Goal: Obtain resource: Download file/media

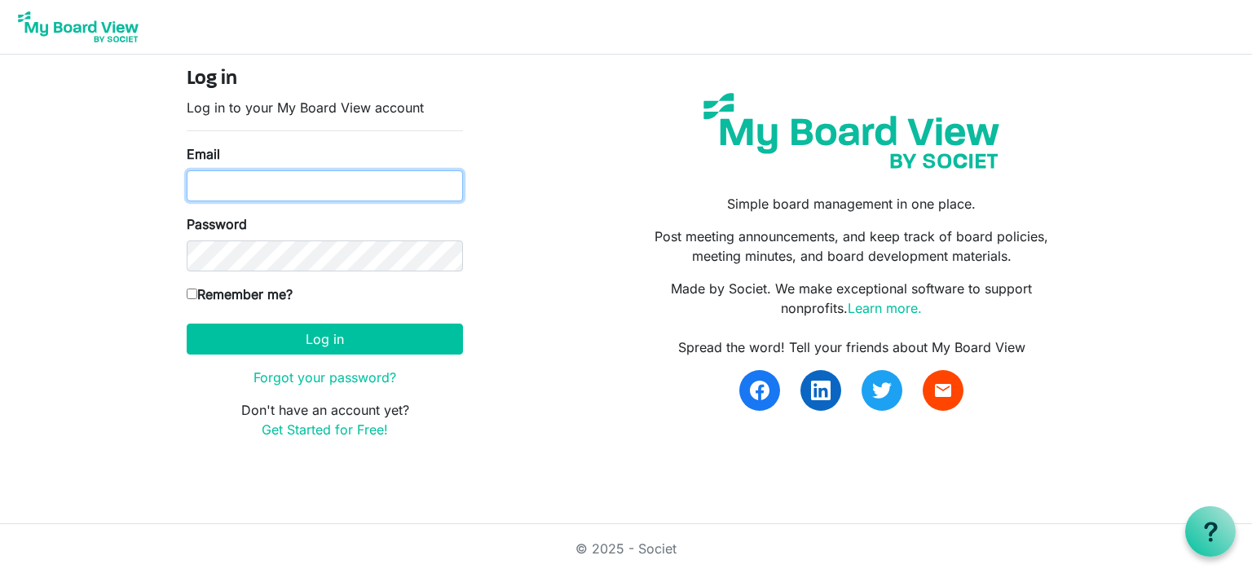
type input "kelsey.simms@cptins.com"
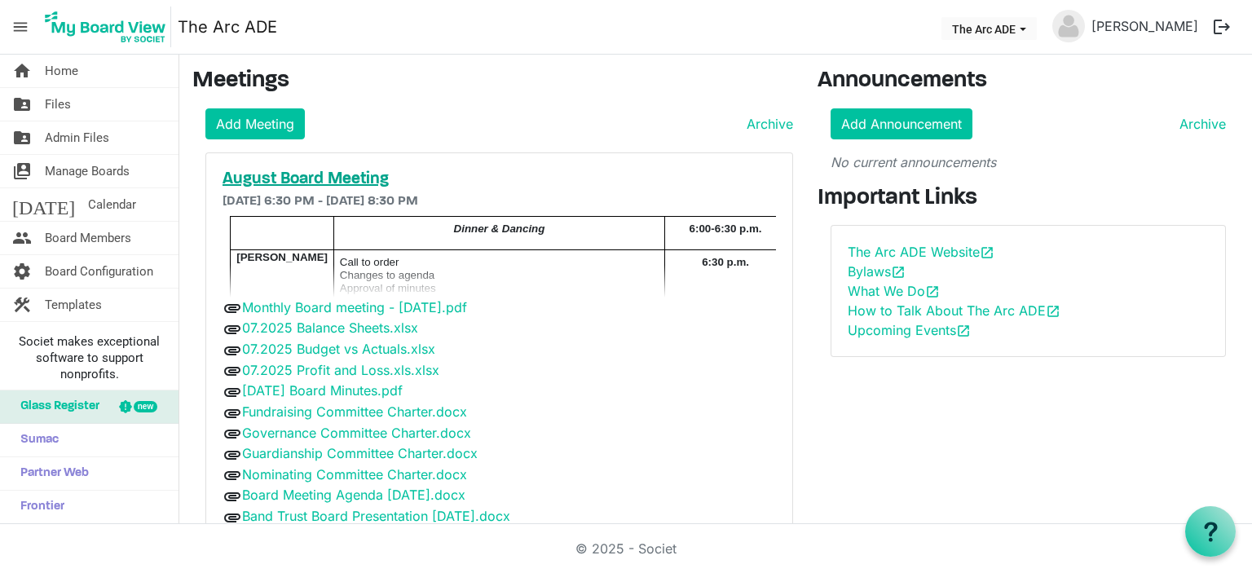
click at [290, 181] on h5 "August Board Meeting" at bounding box center [499, 180] width 553 height 20
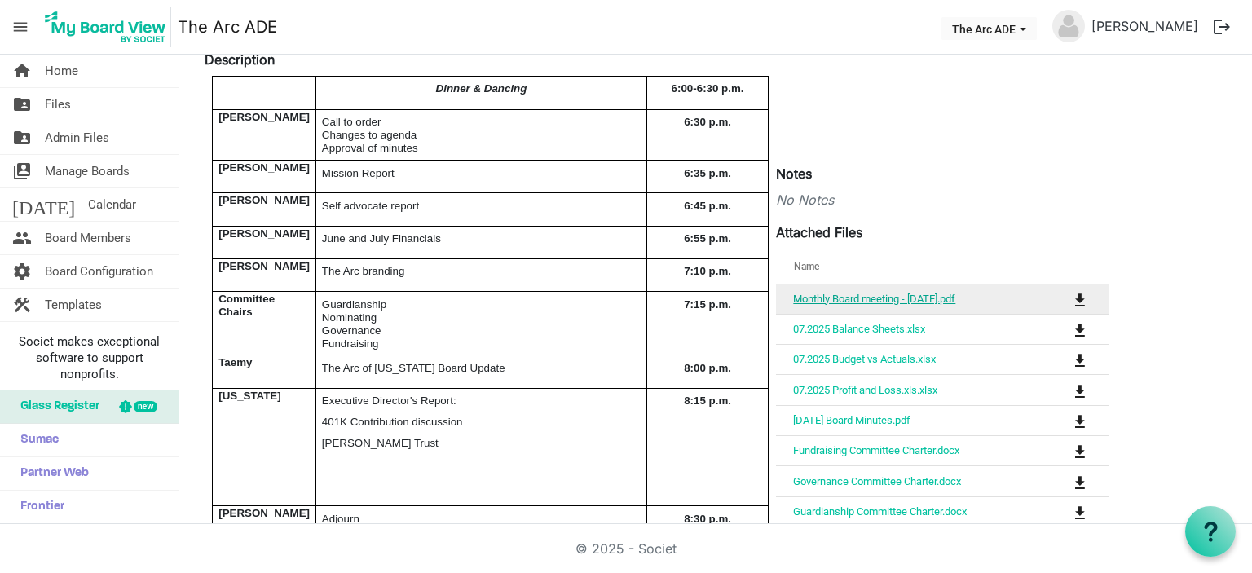
scroll to position [245, 0]
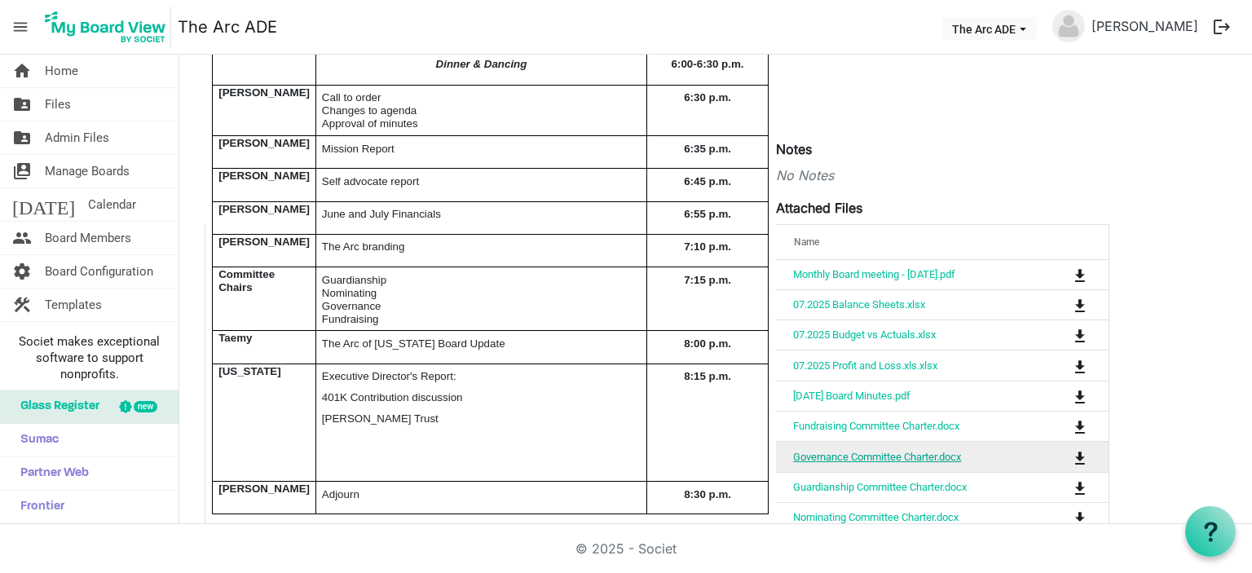
click at [860, 451] on link "Governance Committee Charter.docx" at bounding box center [877, 457] width 168 height 12
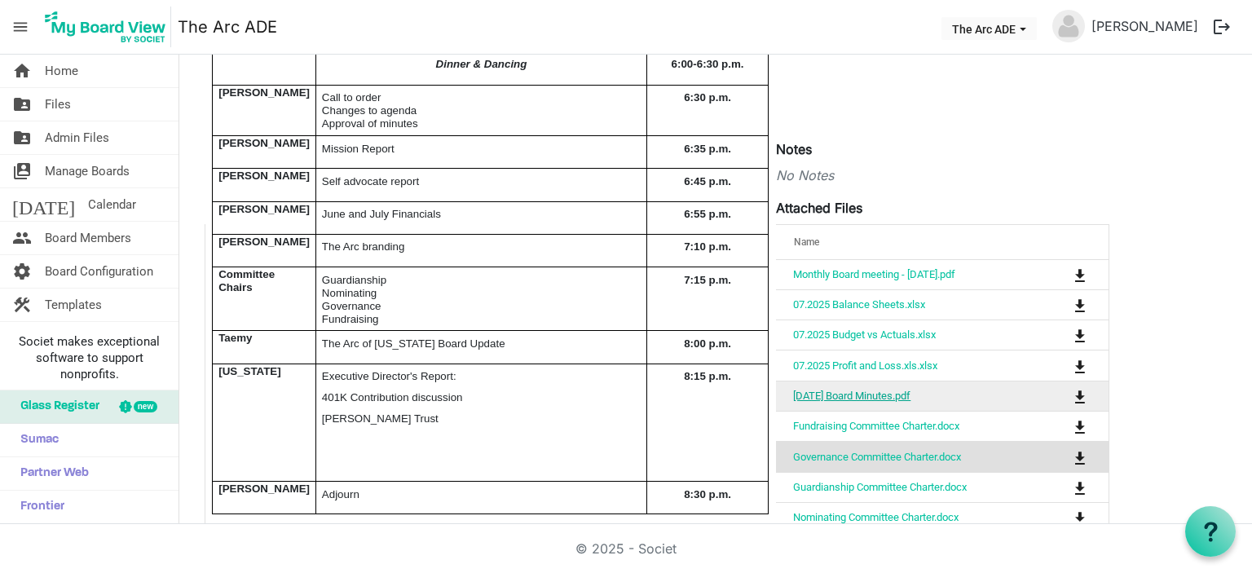
click at [829, 392] on link "[DATE] Board Minutes.pdf" at bounding box center [851, 396] width 117 height 12
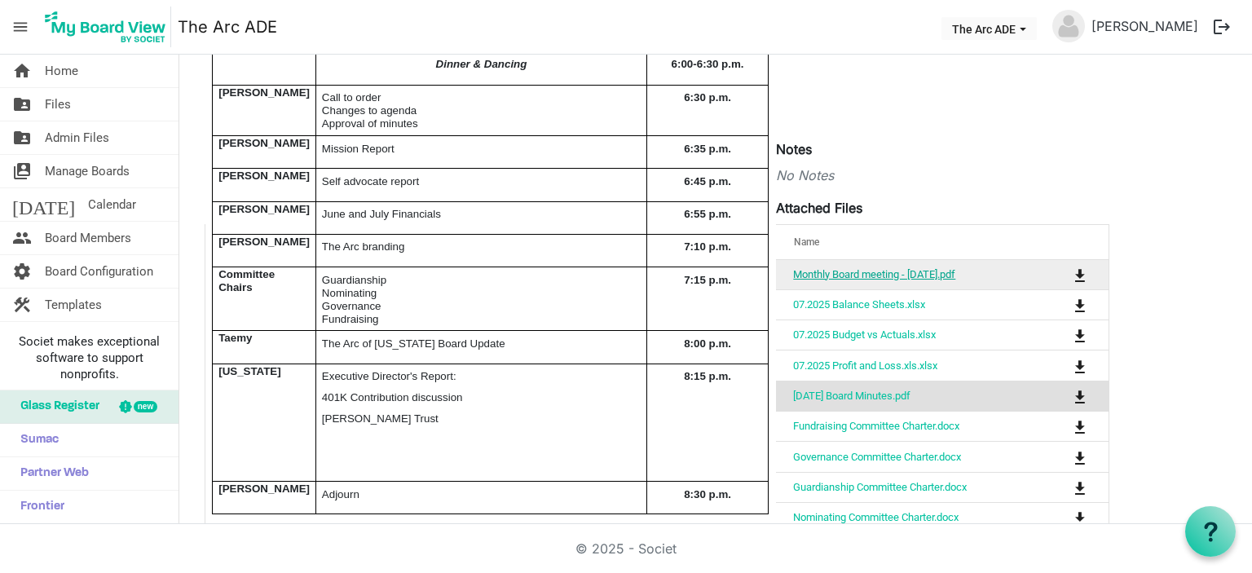
click at [825, 276] on link "Monthly Board meeting - [DATE].pdf" at bounding box center [874, 274] width 162 height 12
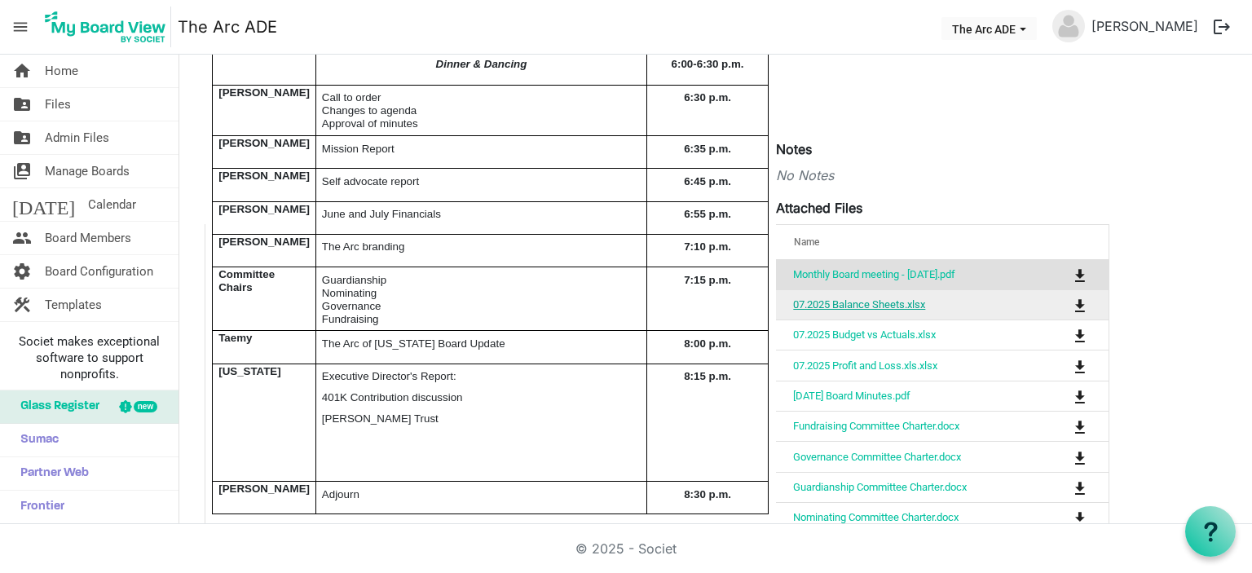
click at [896, 302] on link "07.2025 Balance Sheets.xlsx" at bounding box center [859, 304] width 132 height 12
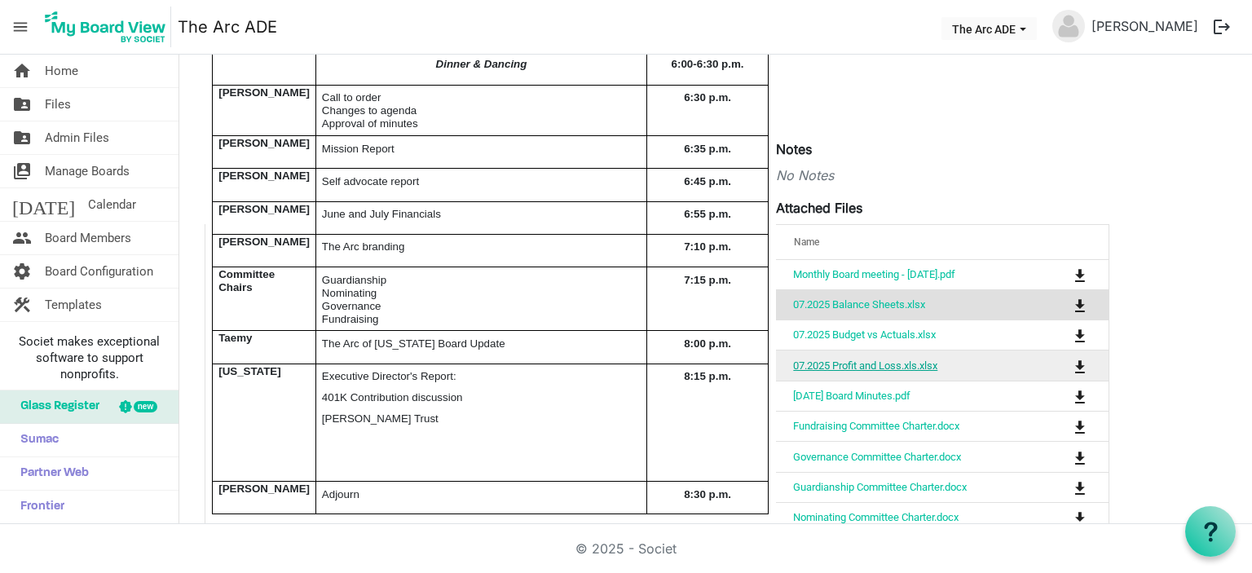
click at [902, 366] on link "07.2025 Profit and Loss.xls.xlsx" at bounding box center [865, 365] width 144 height 12
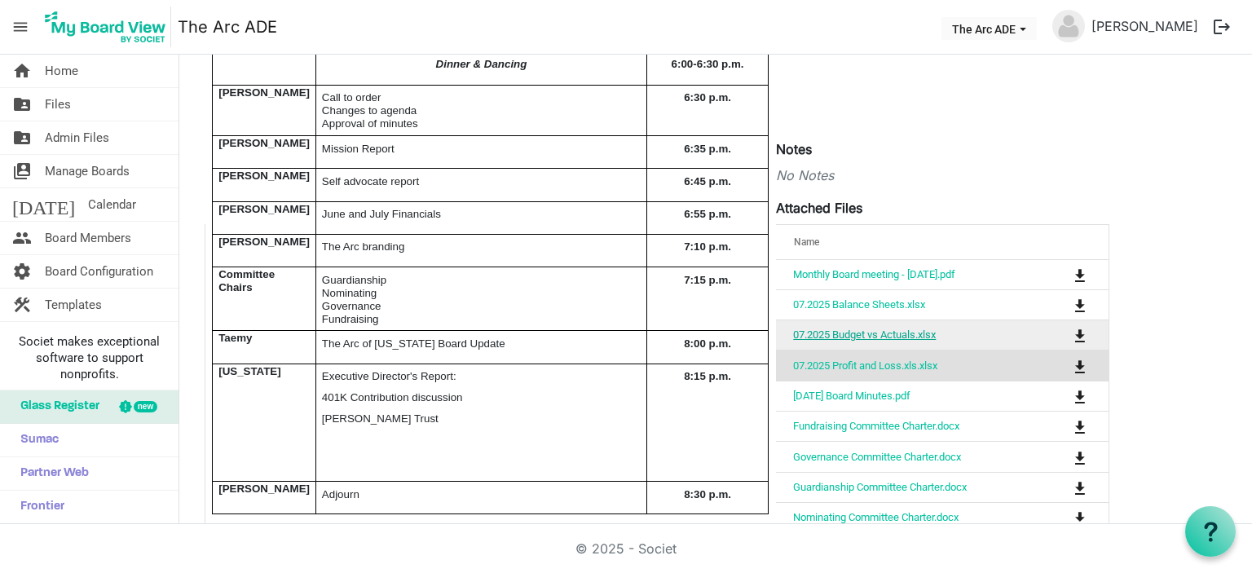
click at [890, 335] on link "07.2025 Budget vs Actuals.xlsx" at bounding box center [864, 334] width 143 height 12
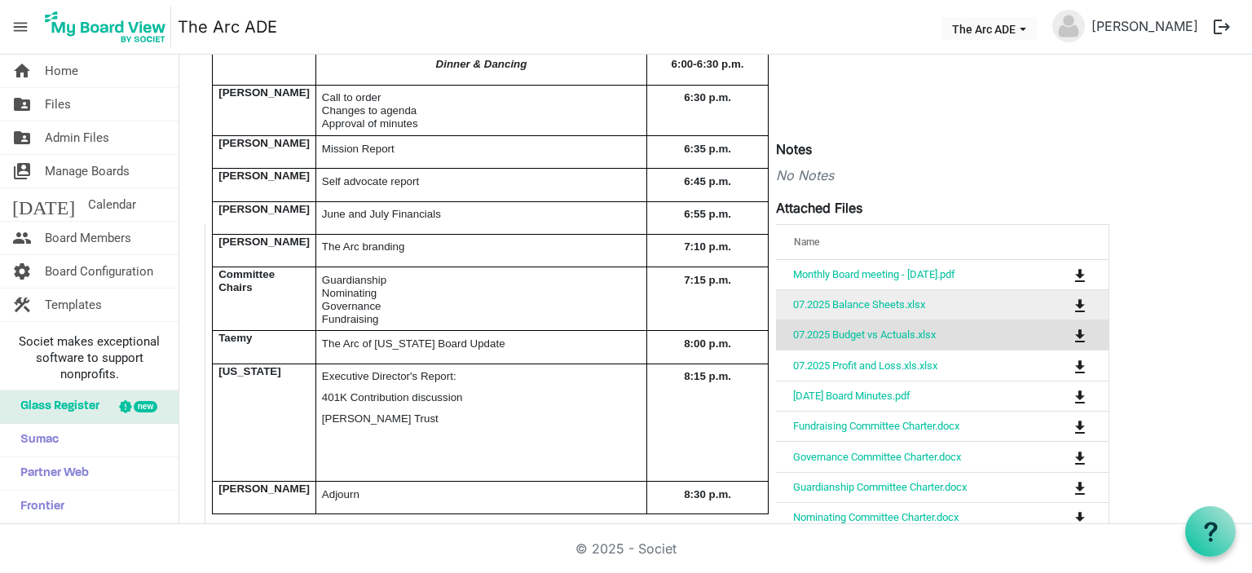
click at [819, 294] on td "07.2025 Balance Sheets.xlsx" at bounding box center [891, 304] width 231 height 30
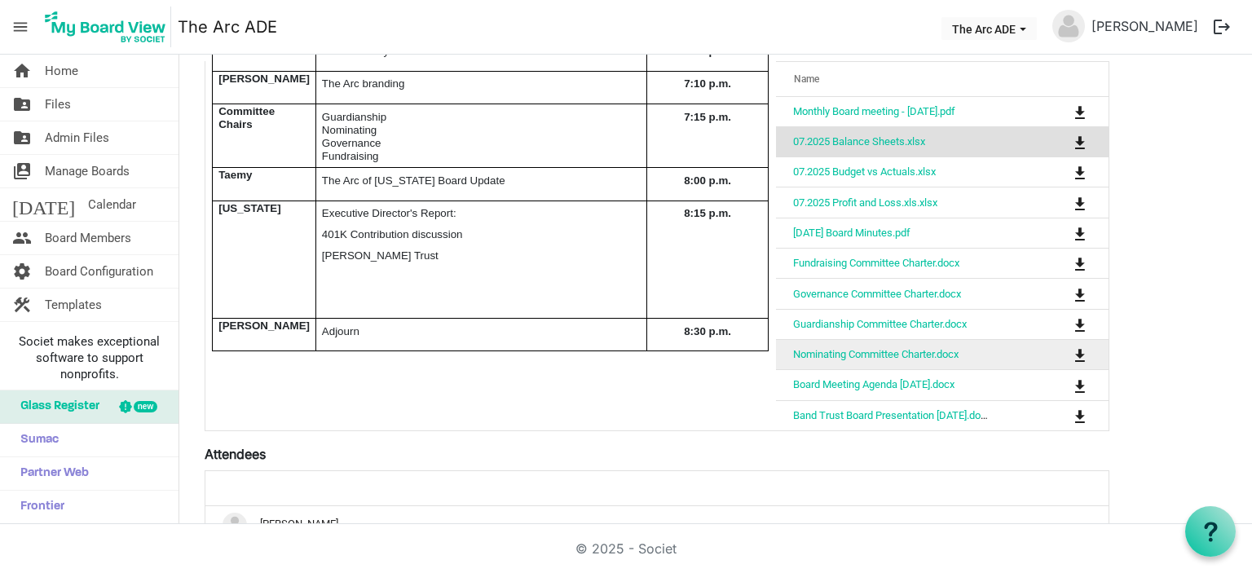
scroll to position [489, 0]
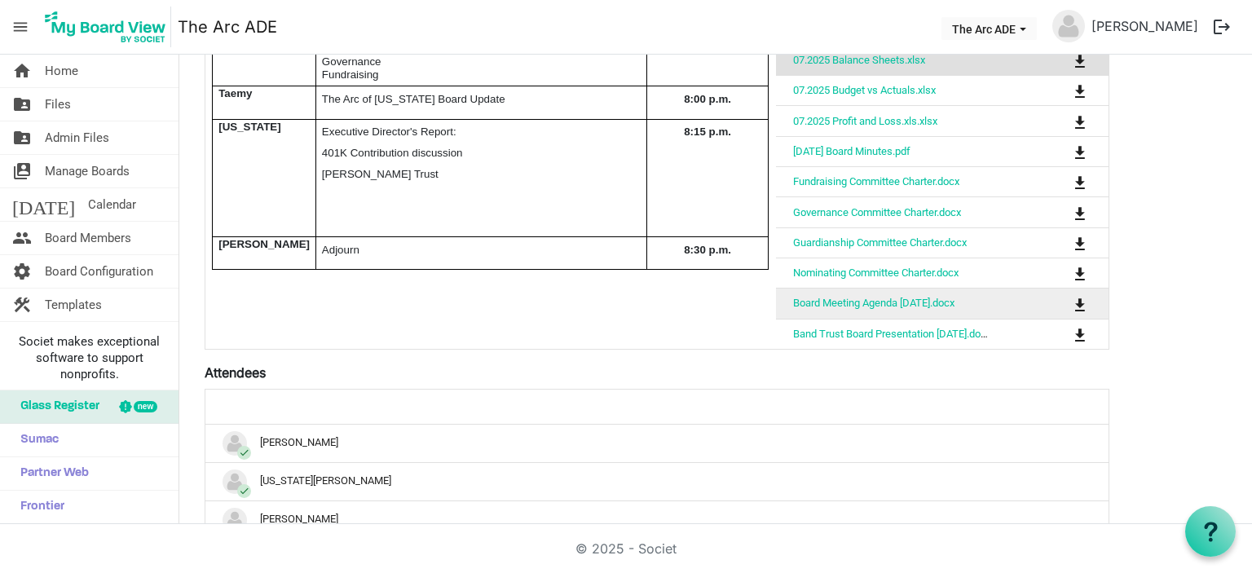
click at [871, 311] on td "Board Meeting Agenda [DATE].docx" at bounding box center [891, 303] width 231 height 30
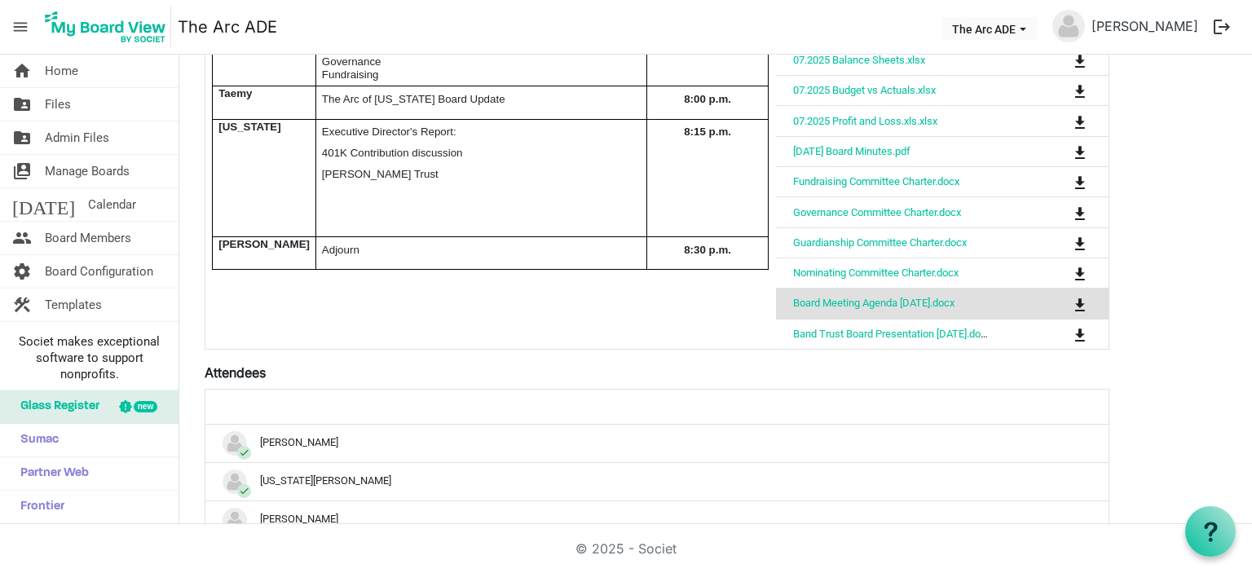
click at [871, 306] on td "Board Meeting Agenda [DATE].docx" at bounding box center [891, 303] width 231 height 30
click at [874, 302] on link "Board Meeting Agenda [DATE].docx" at bounding box center [873, 303] width 161 height 12
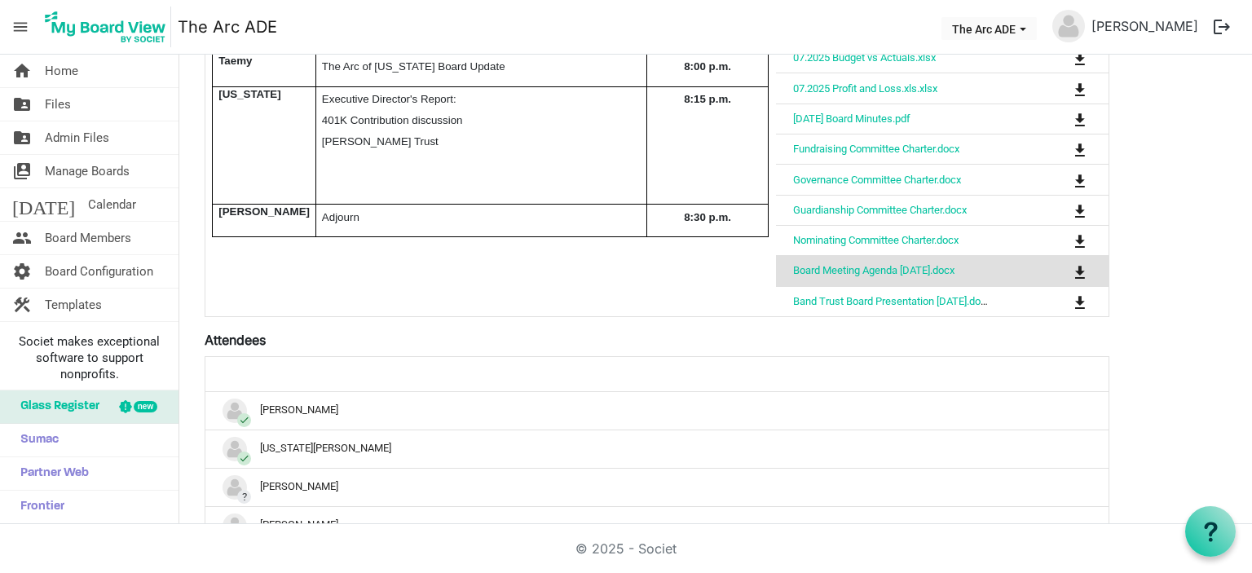
scroll to position [571, 0]
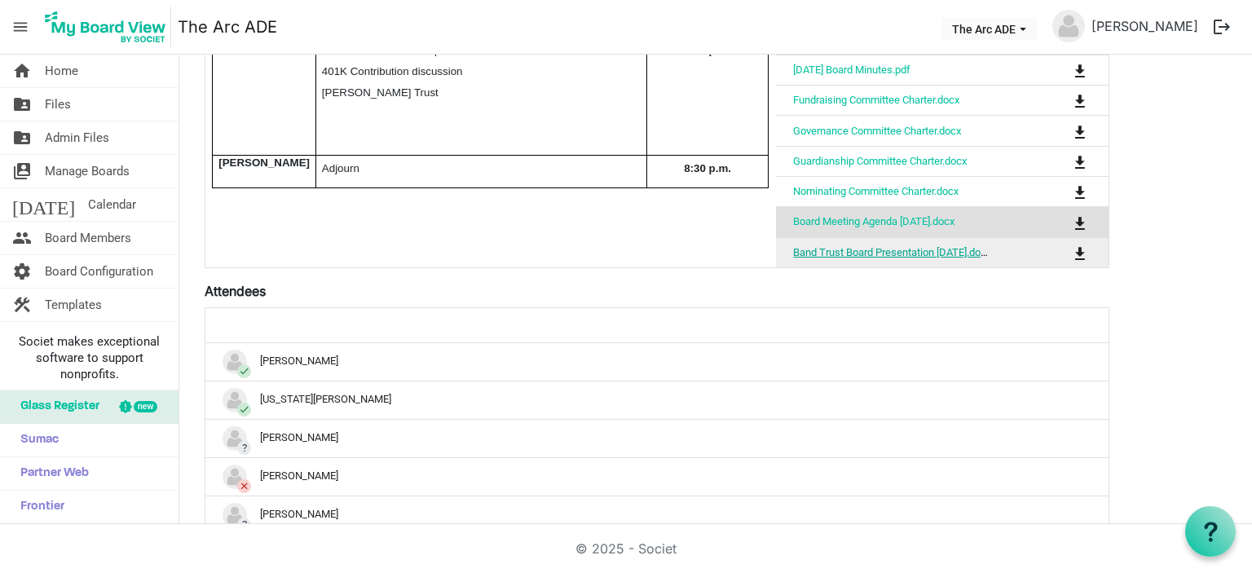
click at [905, 247] on link "Band Trust Board Presentation [DATE].docx" at bounding box center [892, 252] width 198 height 12
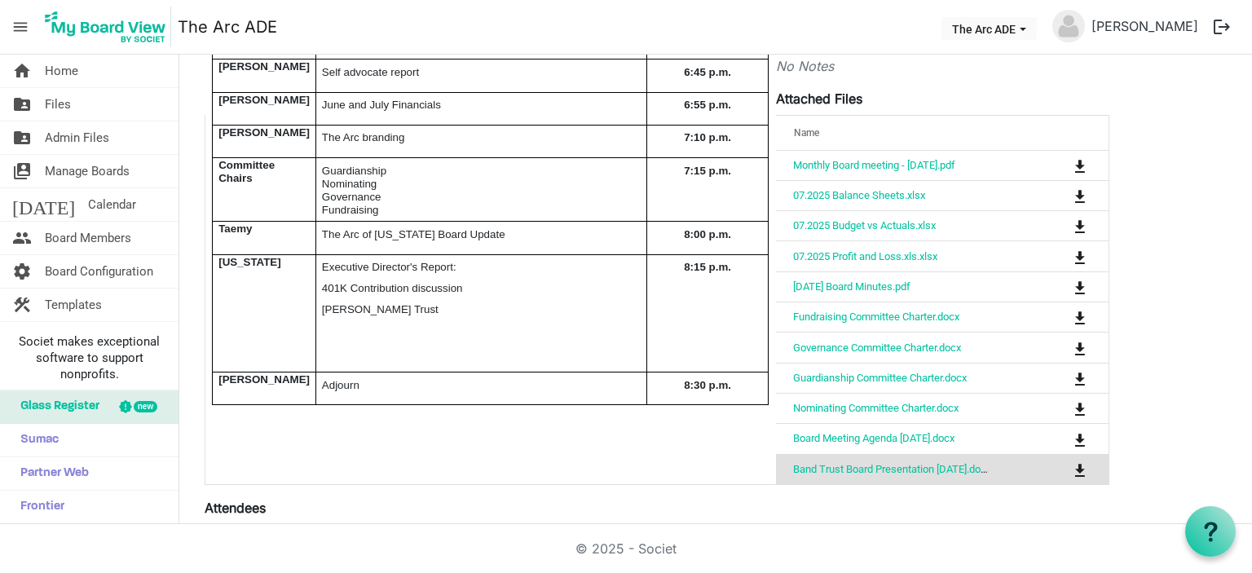
scroll to position [326, 0]
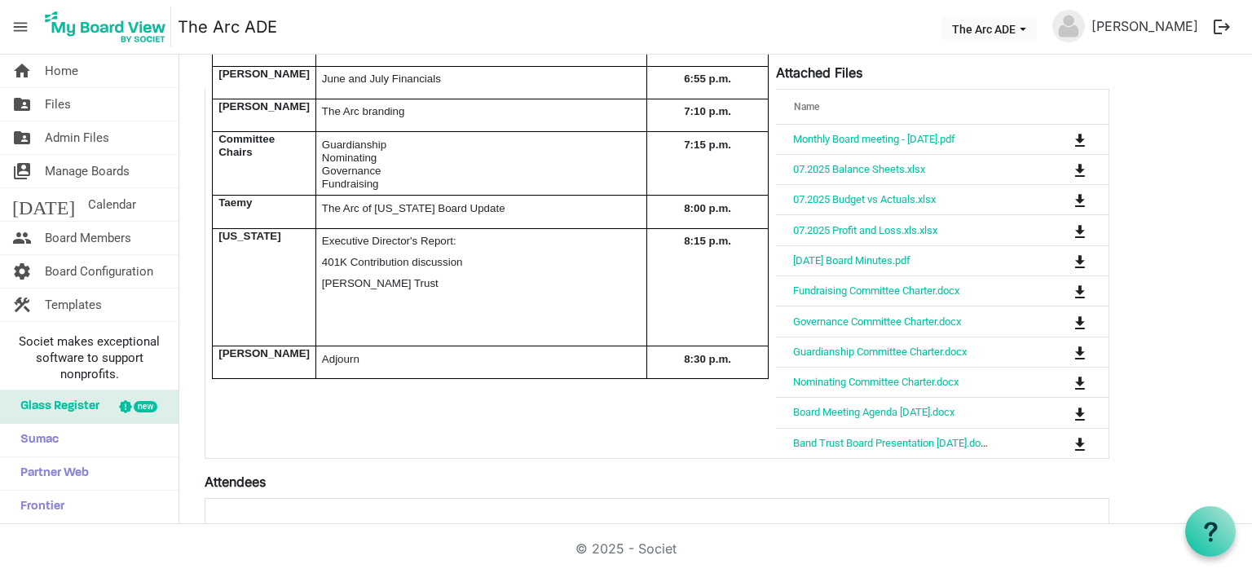
scroll to position [408, 0]
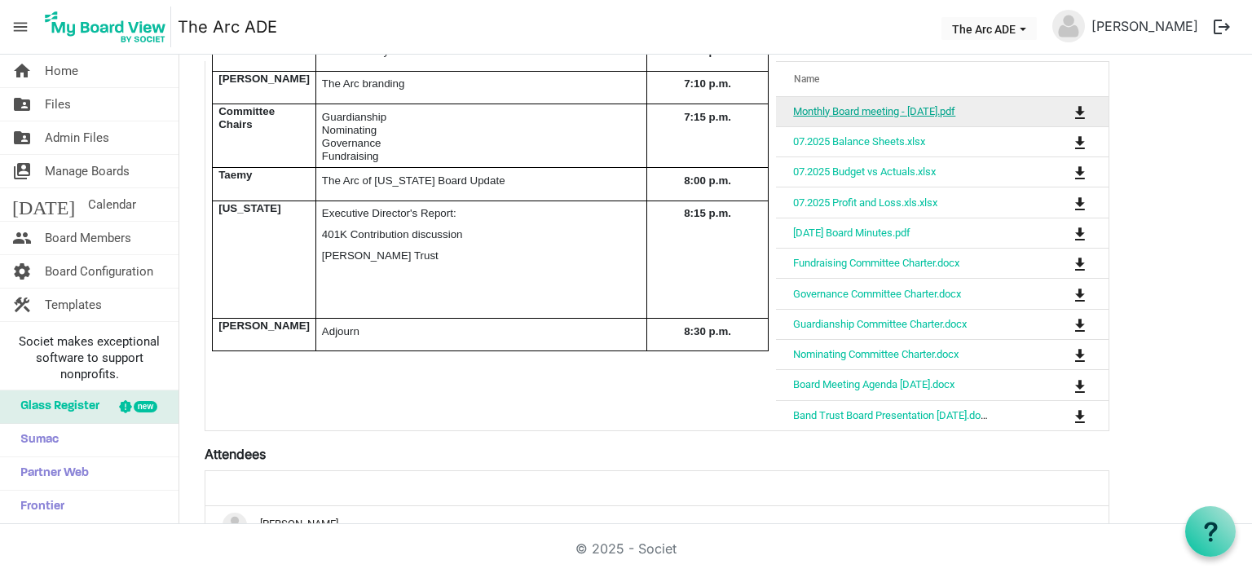
click at [895, 108] on link "Monthly Board meeting - [DATE].pdf" at bounding box center [874, 111] width 162 height 12
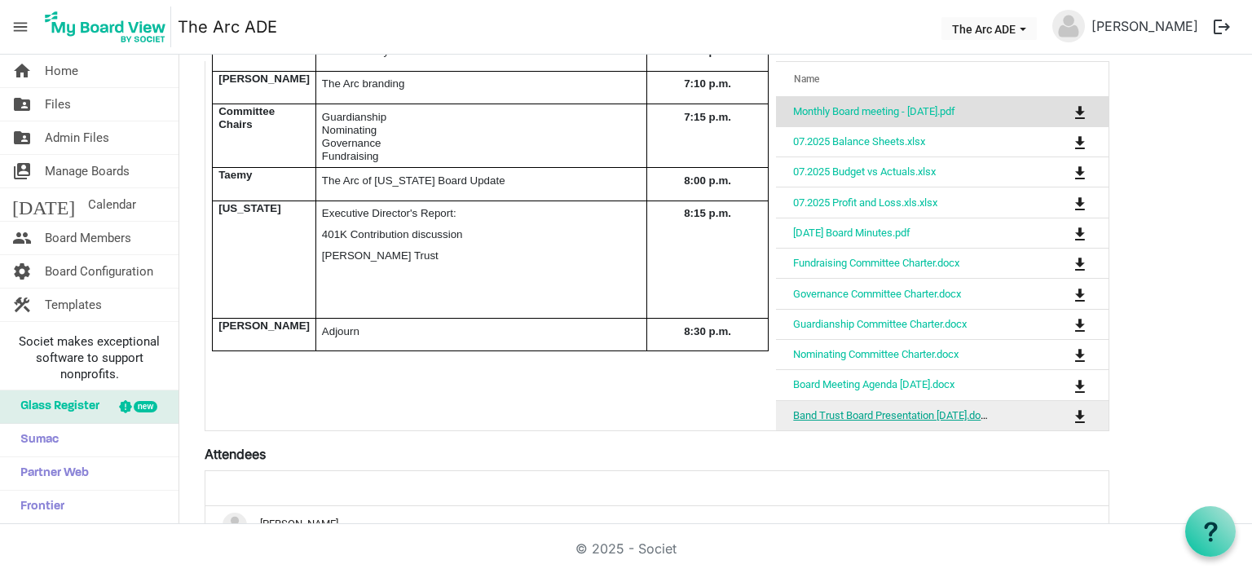
click at [869, 409] on link "Band Trust Board Presentation [DATE].docx" at bounding box center [892, 415] width 198 height 12
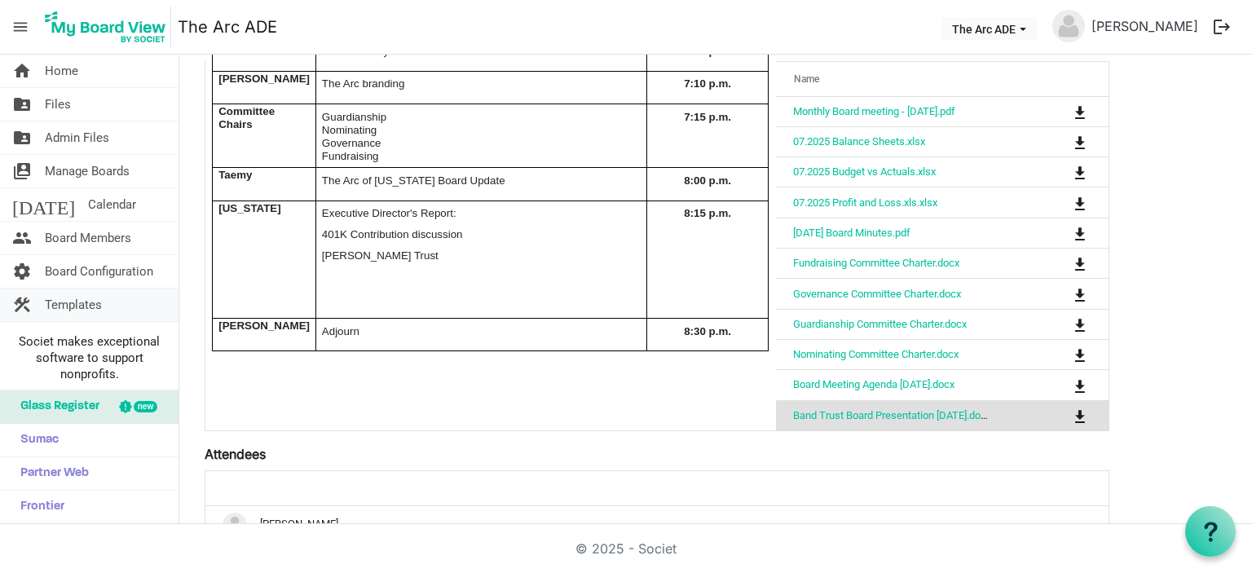
scroll to position [326, 0]
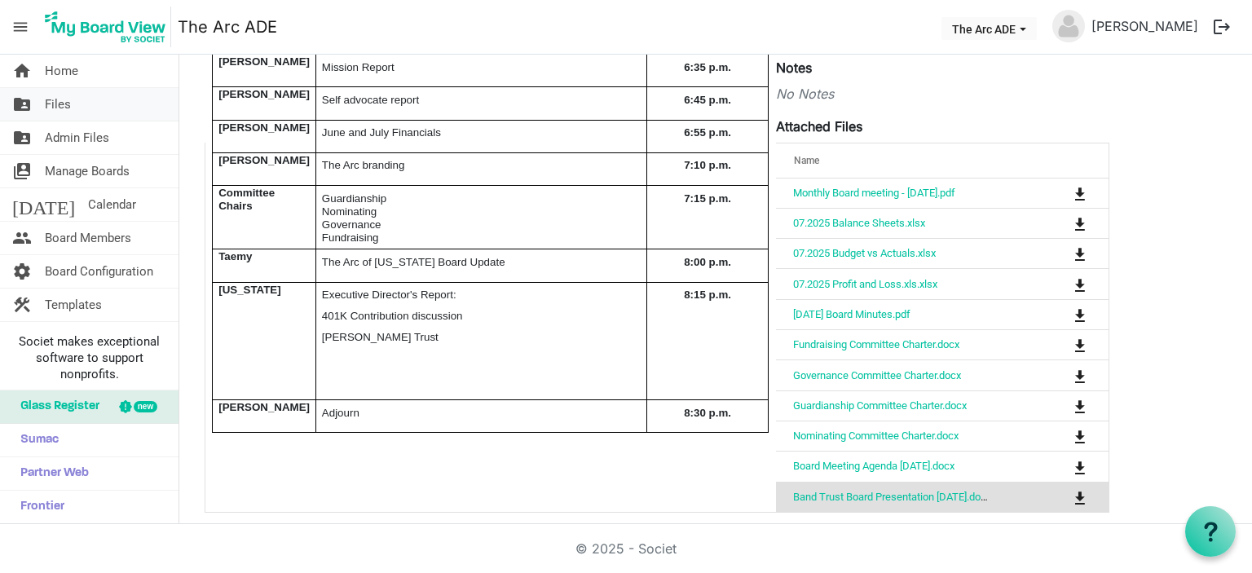
click at [72, 110] on link "folder_shared Files" at bounding box center [89, 104] width 179 height 33
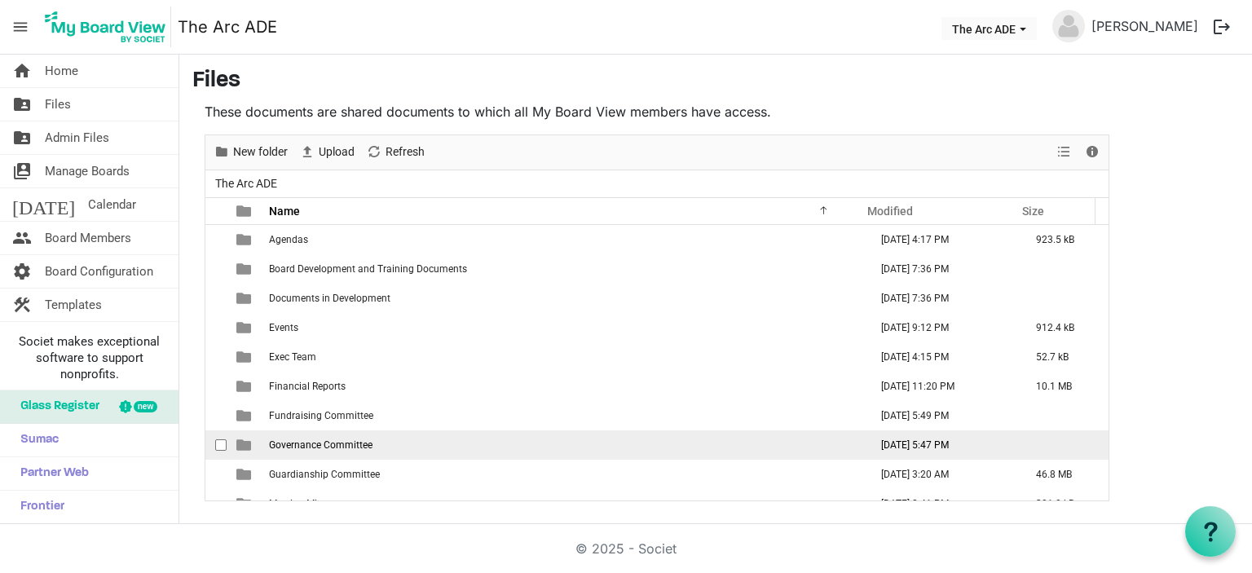
click at [346, 439] on span "Governance Committee" at bounding box center [321, 444] width 104 height 11
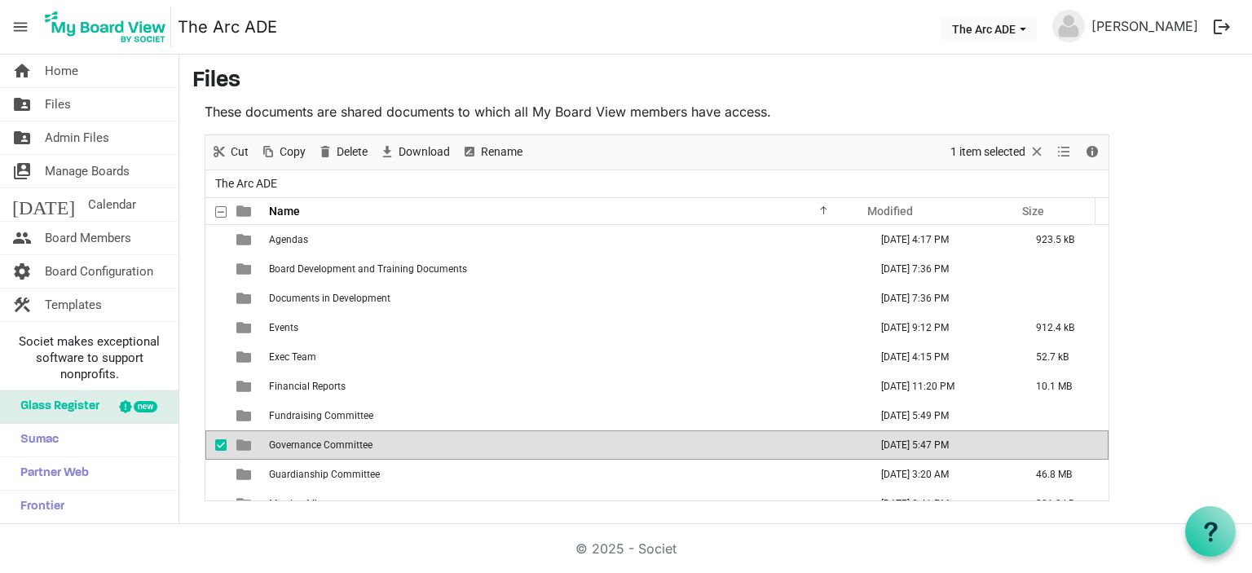
click at [350, 440] on span "Governance Committee" at bounding box center [321, 444] width 104 height 11
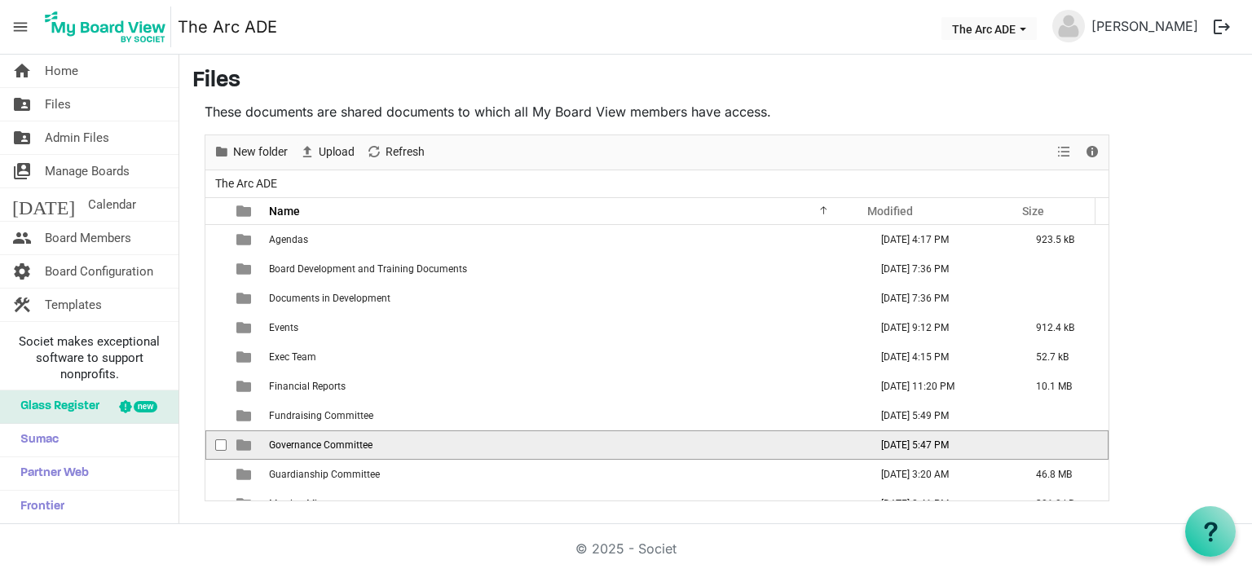
click at [350, 440] on span "Governance Committee" at bounding box center [321, 444] width 104 height 11
